Goal: Find specific page/section: Find specific page/section

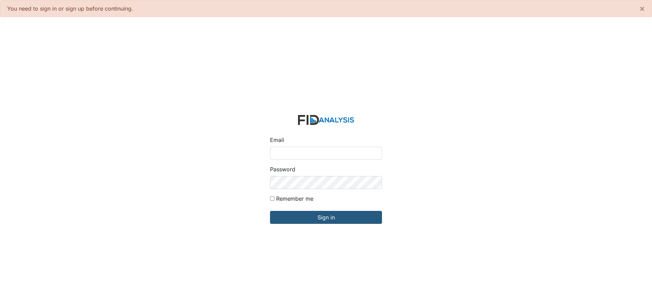
click at [291, 153] on input "Email" at bounding box center [326, 153] width 112 height 13
type input "[EMAIL_ADDRESS][DOMAIN_NAME]"
click at [270, 211] on input "Sign in" at bounding box center [326, 217] width 112 height 13
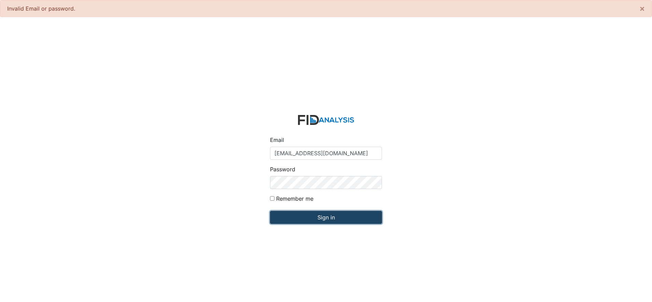
click at [326, 216] on input "Sign in" at bounding box center [326, 217] width 112 height 13
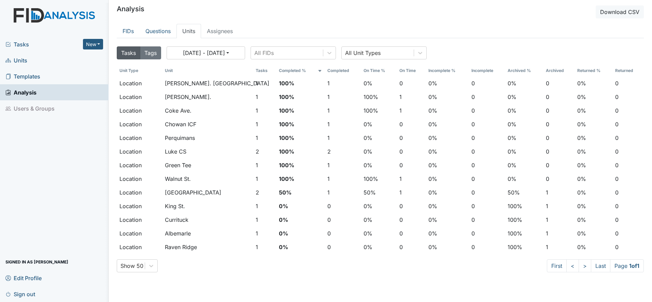
click at [22, 60] on span "Units" at bounding box center [16, 60] width 22 height 11
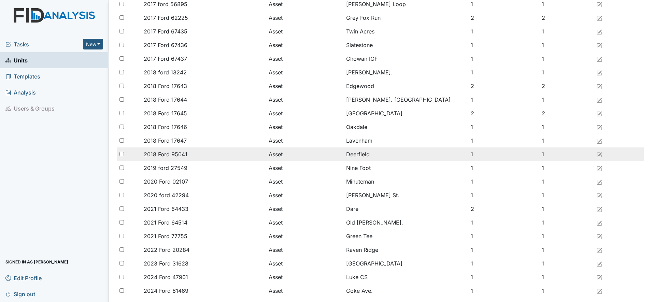
scroll to position [256, 0]
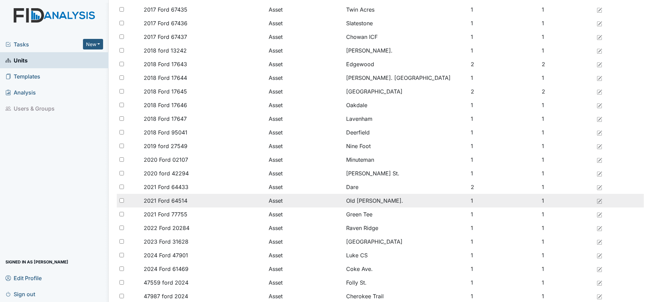
click at [354, 199] on td "Old [PERSON_NAME]." at bounding box center [406, 201] width 125 height 14
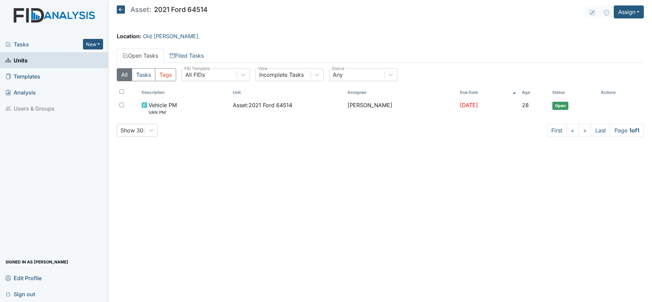
click at [121, 11] on icon at bounding box center [121, 9] width 8 height 8
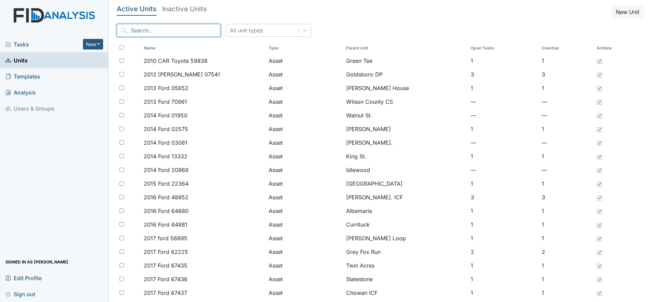
click at [161, 28] on input "search" at bounding box center [169, 30] width 104 height 13
click at [142, 32] on input "search" at bounding box center [169, 30] width 104 height 13
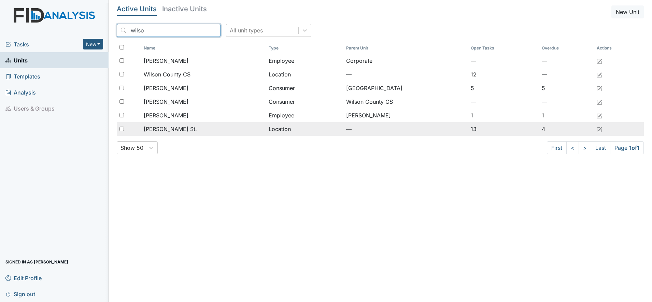
type input "wilso"
click at [165, 128] on span "[PERSON_NAME] St." at bounding box center [170, 129] width 53 height 8
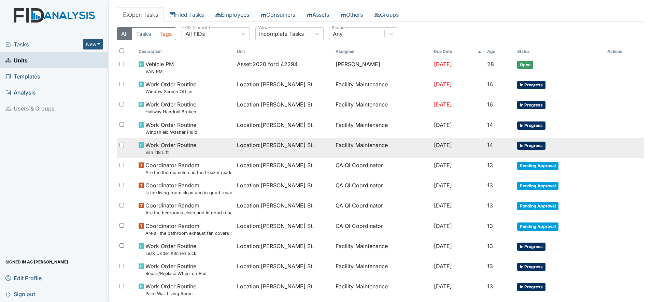
scroll to position [20, 0]
